Goal: Check status

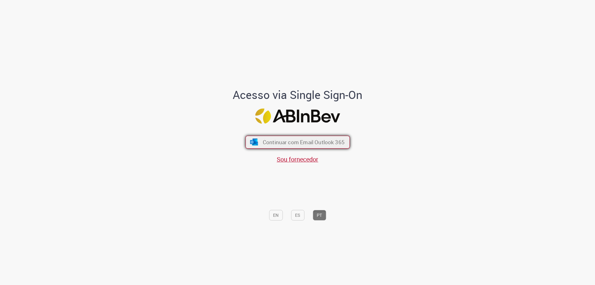
click at [285, 143] on span "Continuar com Email Outlook 365" at bounding box center [303, 141] width 82 height 7
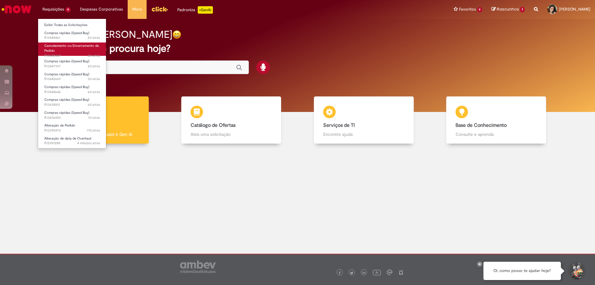
click at [70, 53] on span "2d atrás 2 dias atrás R13448449" at bounding box center [72, 55] width 56 height 5
click at [77, 20] on ul "Exibir Todas as Solicitações Compras rápidas (Speed Buy) 2d atrás 2 dias atrás …" at bounding box center [72, 84] width 68 height 130
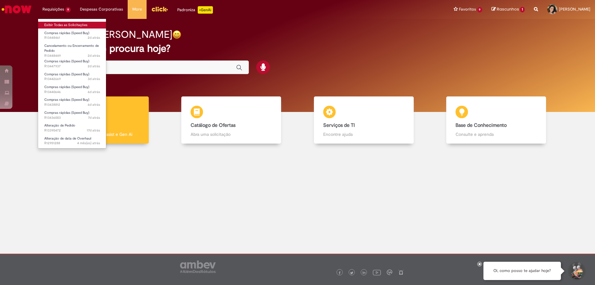
click at [77, 24] on link "Exibir Todas as Solicitações" at bounding box center [72, 25] width 68 height 7
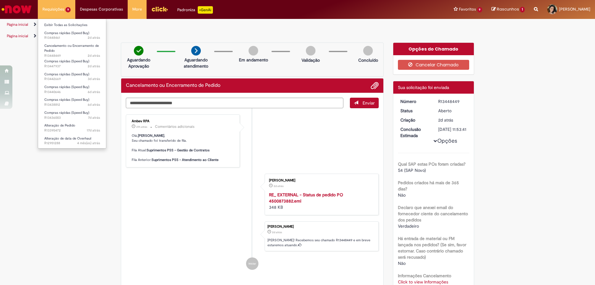
click at [61, 13] on li "Requisições 9 Exibir Todas as Solicitações Compras rápidas (Speed Buy) 2d atrás…" at bounding box center [56, 9] width 37 height 19
click at [65, 25] on link "Exibir Todas as Solicitações" at bounding box center [72, 25] width 68 height 7
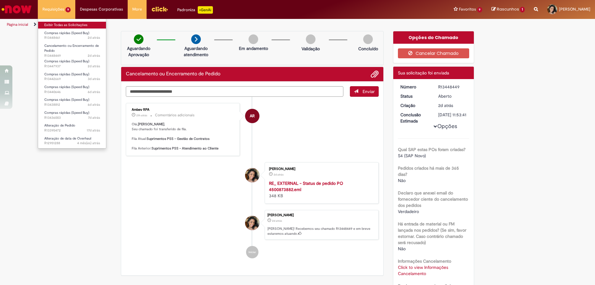
click at [63, 25] on link "Exibir Todas as Solicitações" at bounding box center [72, 25] width 68 height 7
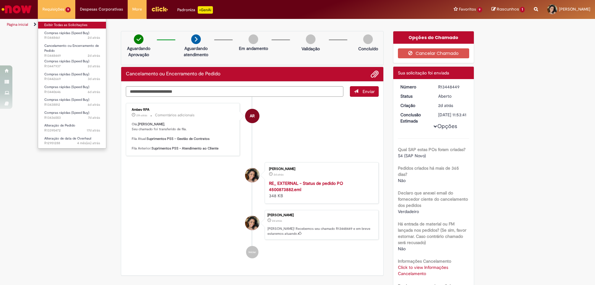
click at [69, 25] on link "Exibir Todas as Solicitações" at bounding box center [72, 25] width 68 height 7
click at [60, 26] on link "Exibir Todas as Solicitações" at bounding box center [72, 25] width 68 height 7
click at [70, 26] on link "Exibir Todas as Solicitações" at bounding box center [72, 25] width 68 height 7
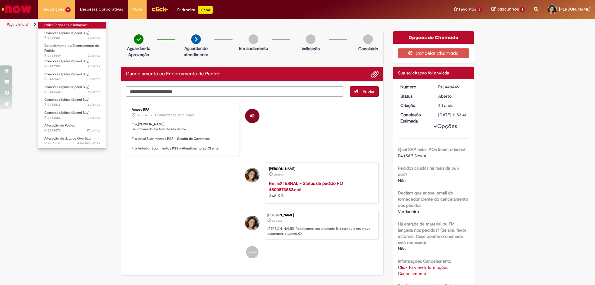
click at [70, 26] on link "Exibir Todas as Solicitações" at bounding box center [72, 25] width 68 height 7
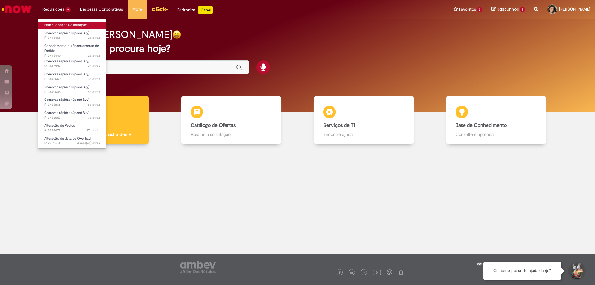
click at [64, 22] on link "Exibir Todas as Solicitações" at bounding box center [72, 25] width 68 height 7
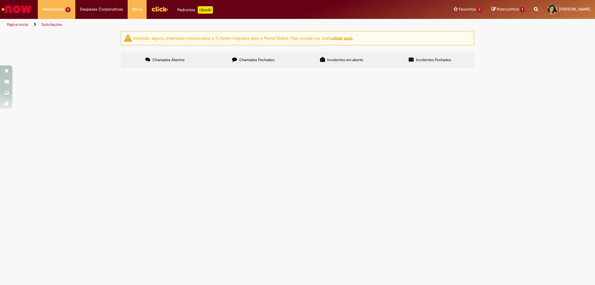
click at [0, 0] on td "R13448461" at bounding box center [0, 0] width 0 height 0
click at [0, 0] on span "R13448461" at bounding box center [0, 0] width 0 height 0
click at [0, 0] on td "R13448461" at bounding box center [0, 0] width 0 height 0
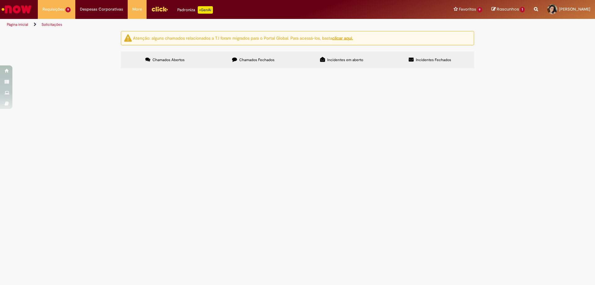
click at [0, 0] on td "R13448461" at bounding box center [0, 0] width 0 height 0
click at [0, 0] on span "Material tomada Declorador" at bounding box center [0, 0] width 0 height 0
click at [0, 0] on span "R13448461" at bounding box center [0, 0] width 0 height 0
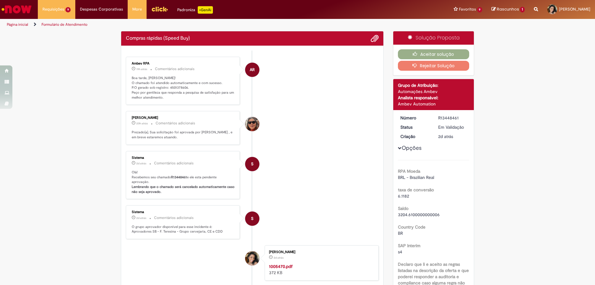
click at [178, 85] on p "Boa tarde, [PERSON_NAME]! O chamado foi atendido automaticamente e com sucesso.…" at bounding box center [183, 88] width 103 height 24
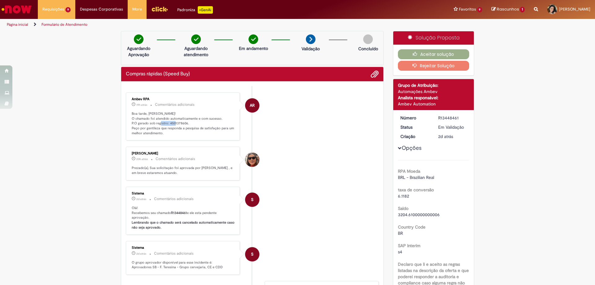
copy p "4501378606"
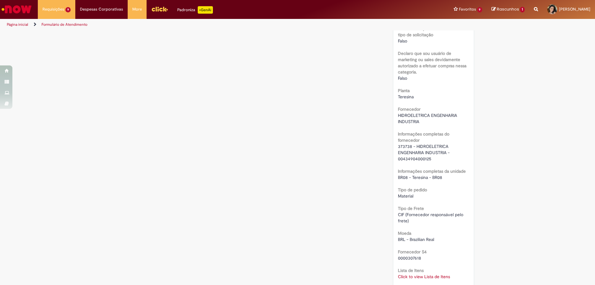
scroll to position [434, 0]
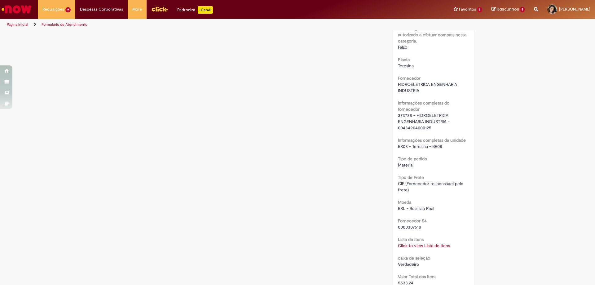
click at [418, 242] on link "Click to view Lista de Itens" at bounding box center [424, 245] width 52 height 6
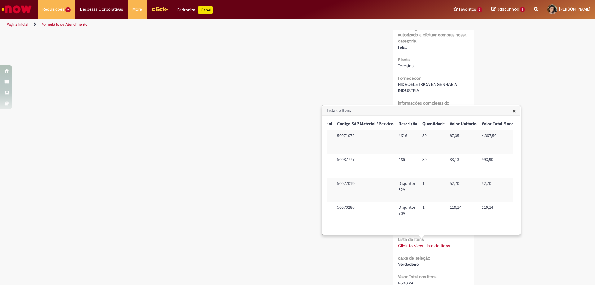
scroll to position [0, 61]
click at [577, 179] on div "Verificar Código de Barras Aguardando Aprovação Aguardando atendimento Em andam…" at bounding box center [297, 86] width 595 height 979
